Goal: Transaction & Acquisition: Purchase product/service

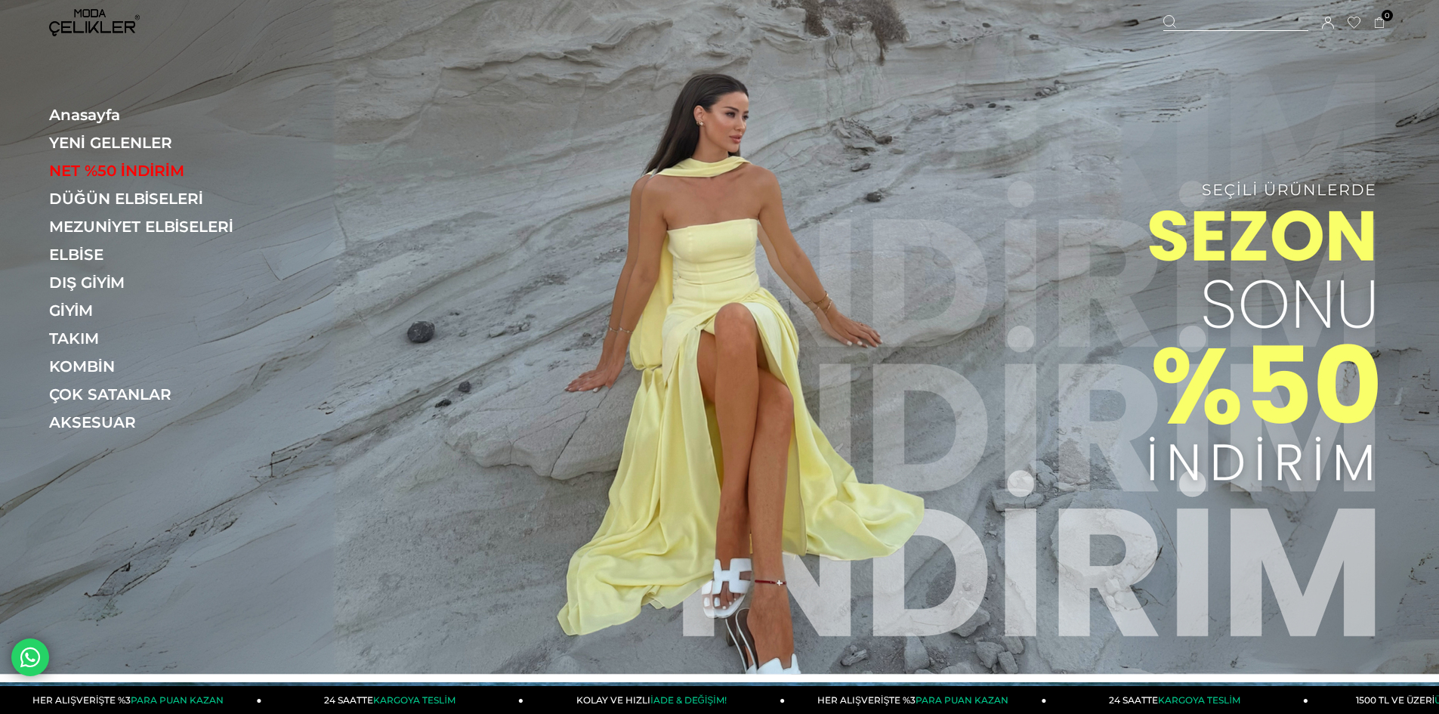
click at [181, 193] on link "DÜĞÜN ELBİSELERİ" at bounding box center [153, 199] width 208 height 18
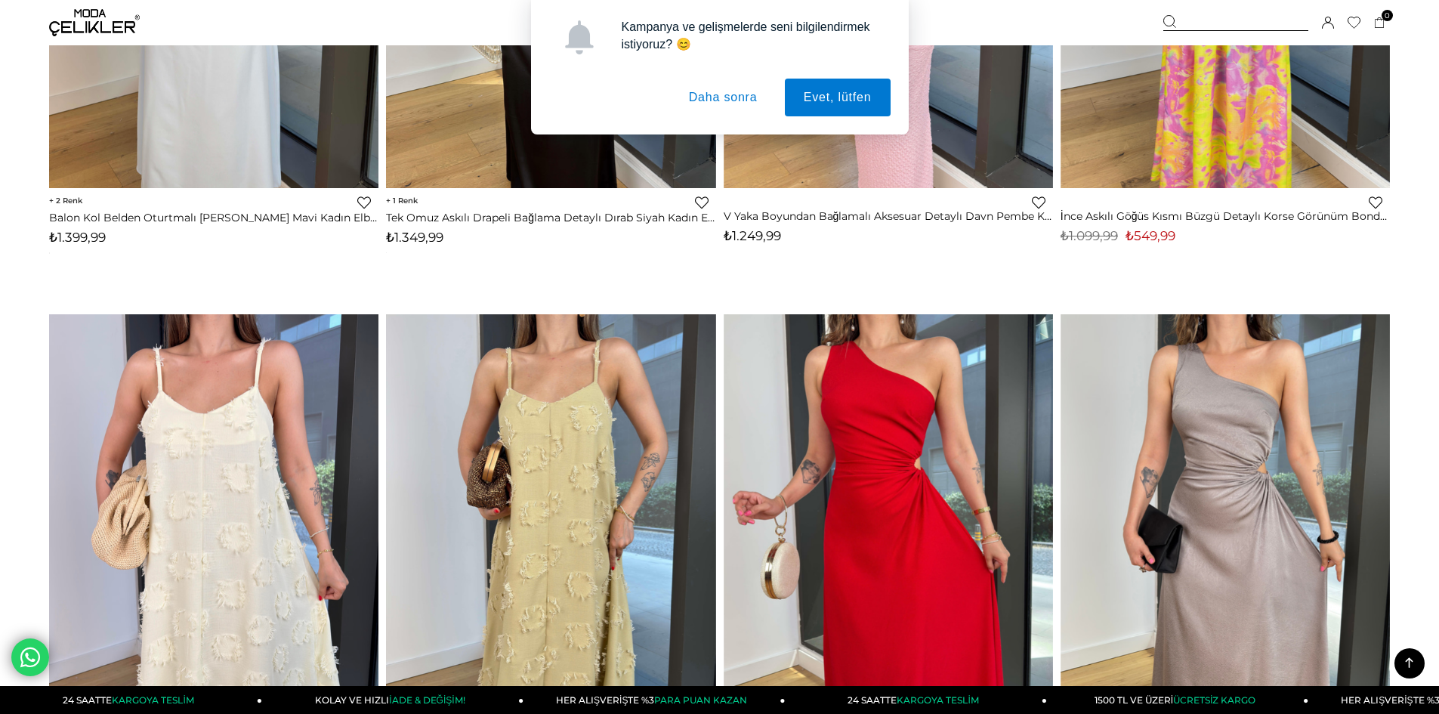
scroll to position [2418, 0]
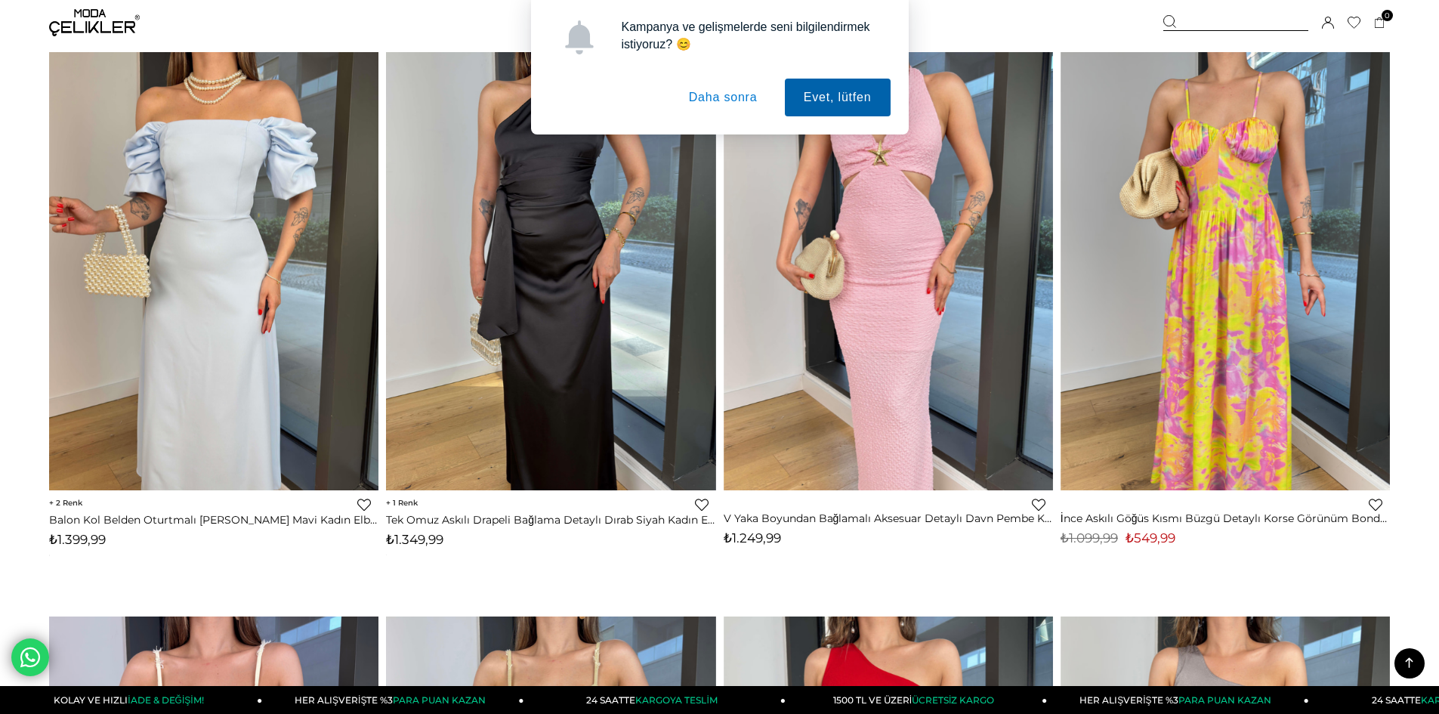
click at [834, 114] on button "Evet, lütfen" at bounding box center [838, 98] width 106 height 38
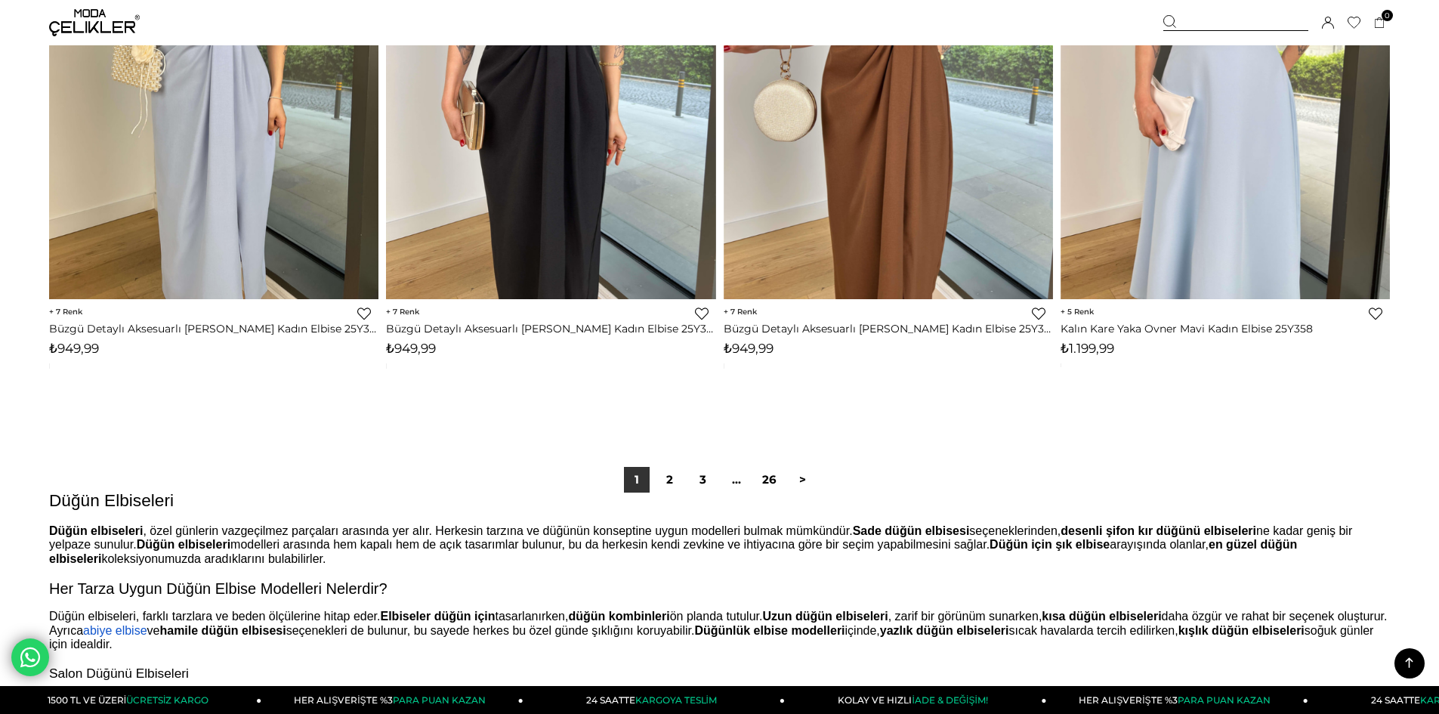
scroll to position [11183, 0]
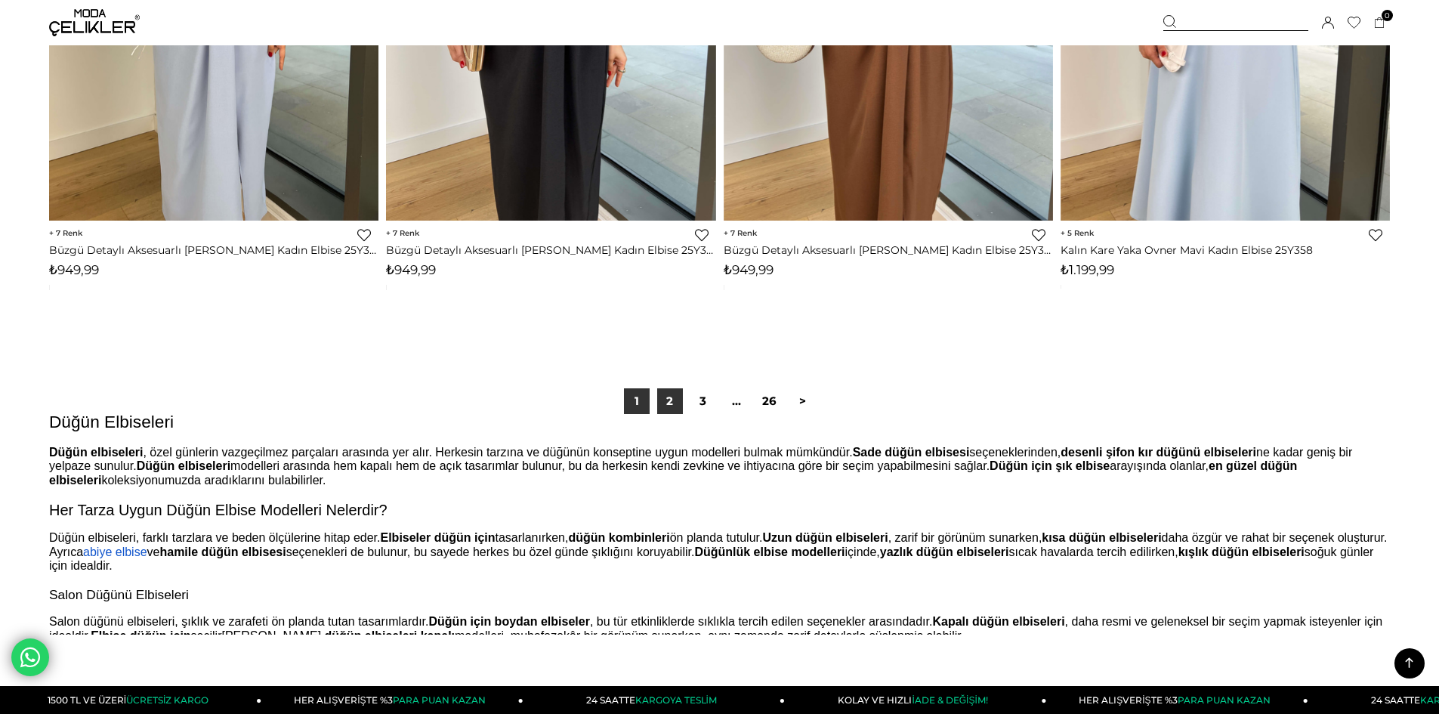
click at [661, 404] on link "2" at bounding box center [670, 401] width 26 height 26
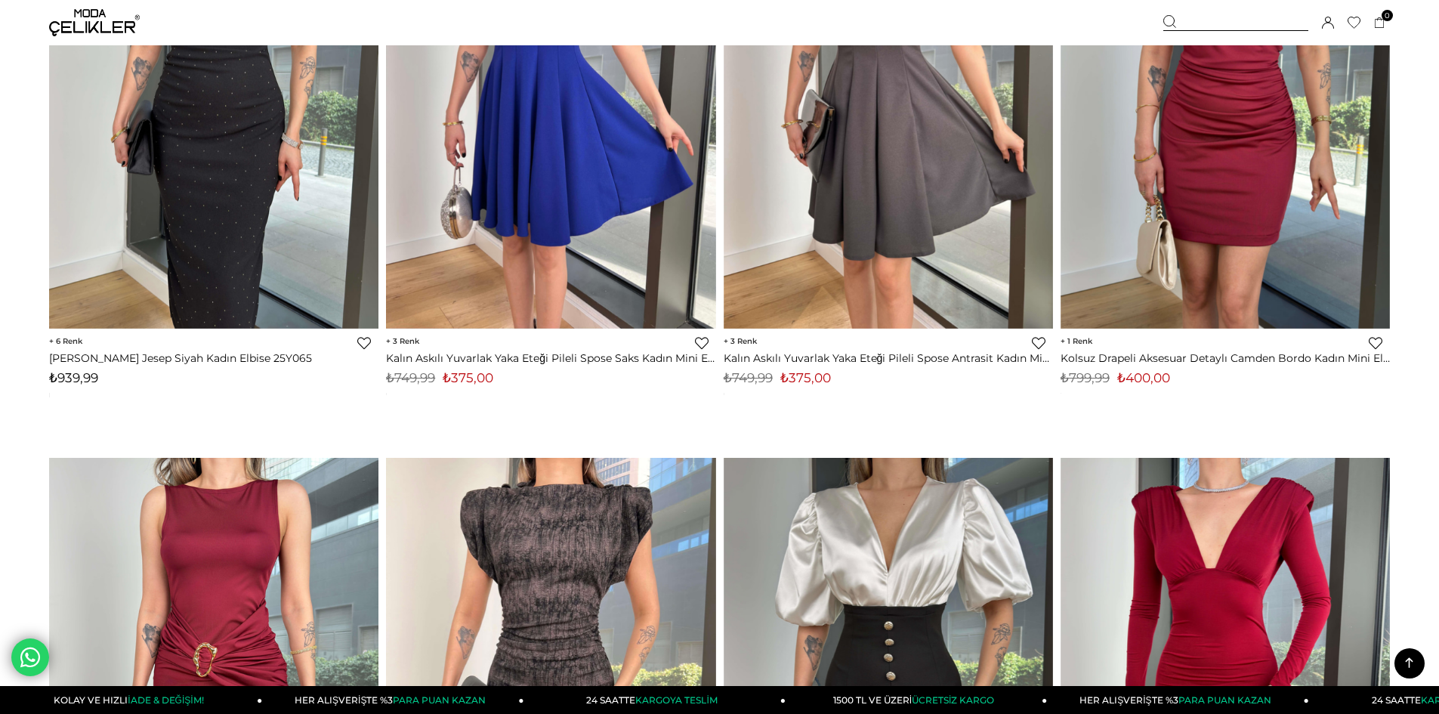
scroll to position [10276, 0]
